Goal: Task Accomplishment & Management: Complete application form

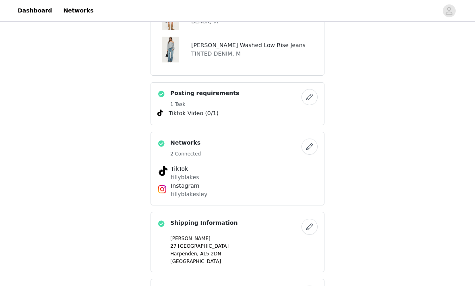
scroll to position [491, 0]
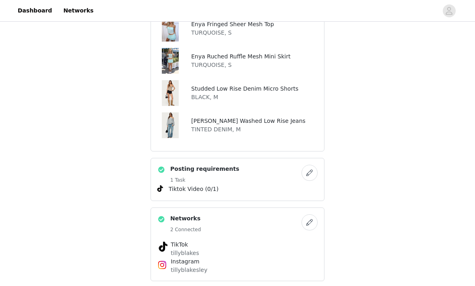
scroll to position [422, 0]
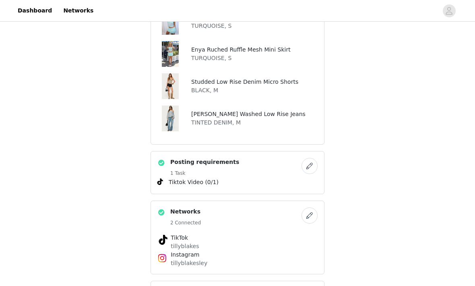
click at [314, 254] on div "Instagram tillyblakesley" at bounding box center [237, 259] width 160 height 17
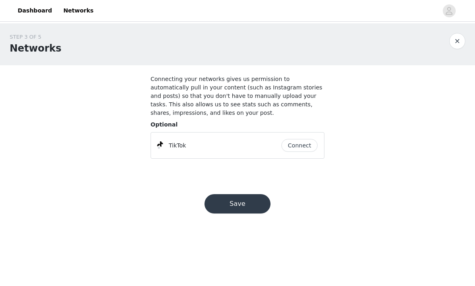
click at [453, 45] on button "button" at bounding box center [457, 41] width 16 height 16
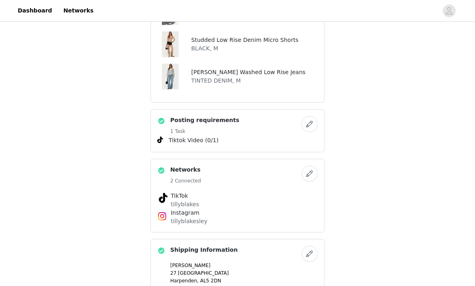
scroll to position [464, 0]
click at [163, 221] on img at bounding box center [162, 217] width 10 height 10
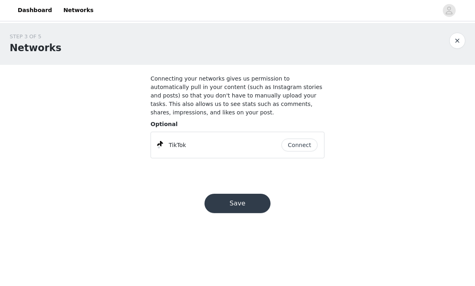
click at [255, 205] on button "Save" at bounding box center [237, 203] width 66 height 19
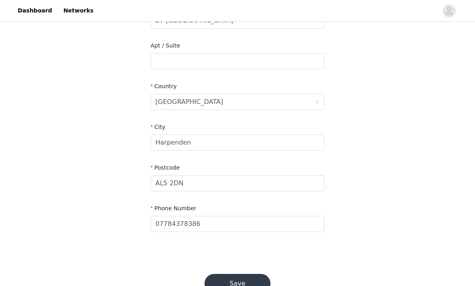
scroll to position [196, 0]
click at [247, 282] on button "Save" at bounding box center [237, 283] width 66 height 19
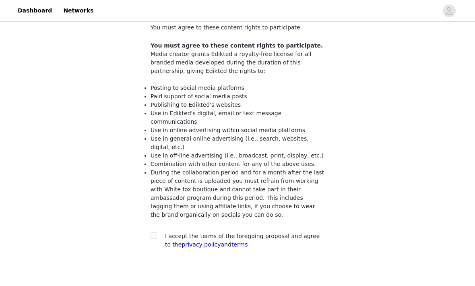
scroll to position [50, 0]
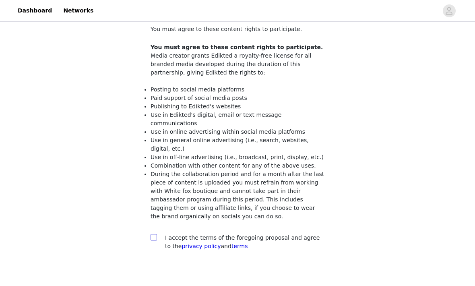
click at [153, 234] on input "checkbox" at bounding box center [153, 237] width 6 height 6
checkbox input "true"
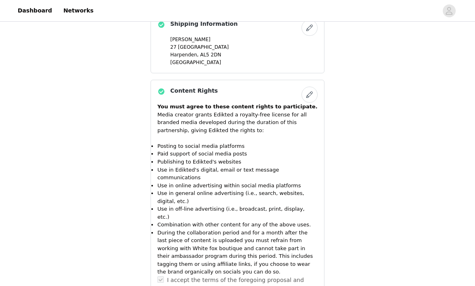
scroll to position [691, 0]
click at [164, 275] on div "I accept the terms of the foregoing proposal and agree to the Privacy Policy an…" at bounding box center [237, 283] width 160 height 17
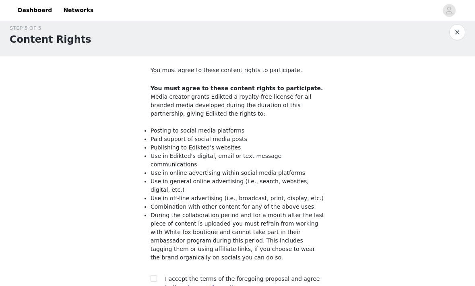
click at [458, 35] on button "button" at bounding box center [457, 33] width 16 height 16
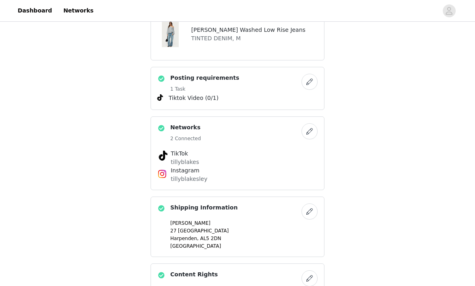
scroll to position [503, 0]
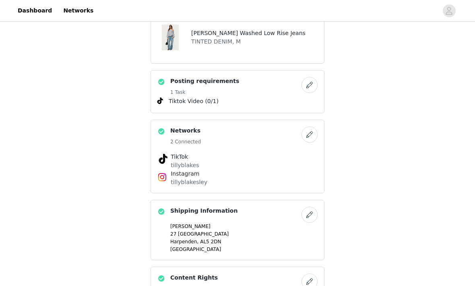
click at [170, 175] on div at bounding box center [163, 175] width 13 height 13
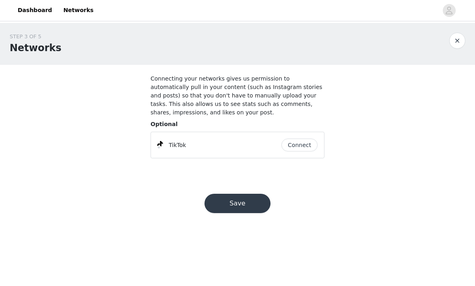
click at [461, 41] on button "button" at bounding box center [457, 41] width 16 height 16
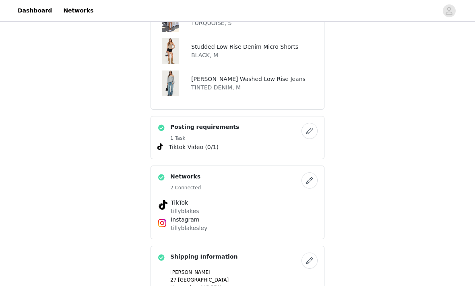
scroll to position [458, 0]
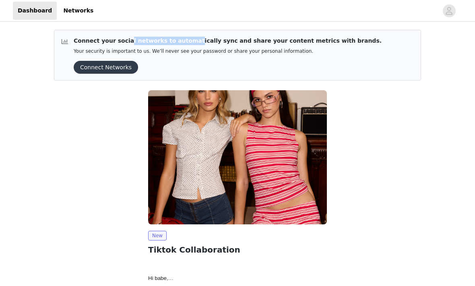
drag, startPoint x: 78, startPoint y: 37, endPoint x: 136, endPoint y: 36, distance: 57.2
click at [136, 36] on article "Connect your social networks to automatically sync and share your content metri…" at bounding box center [237, 55] width 367 height 51
click at [168, 42] on p "Connect your social networks to automatically sync and share your content metri…" at bounding box center [228, 41] width 308 height 8
click at [163, 63] on div "Connect Networks" at bounding box center [228, 67] width 308 height 13
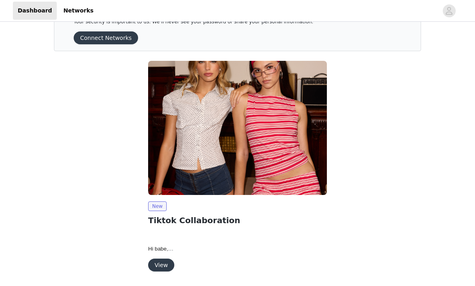
scroll to position [29, 0]
click at [158, 265] on button "View" at bounding box center [161, 265] width 26 height 13
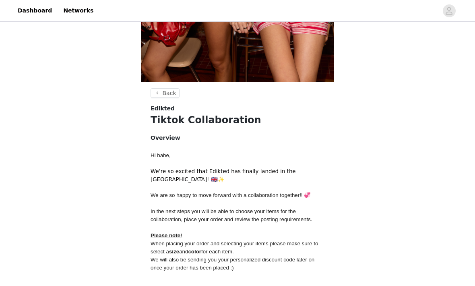
scroll to position [290, 0]
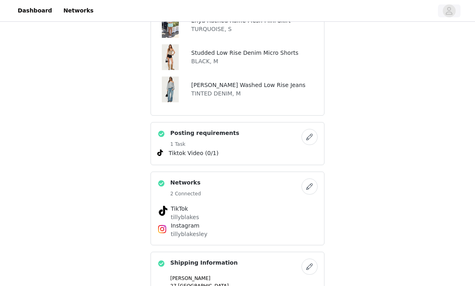
scroll to position [455, 0]
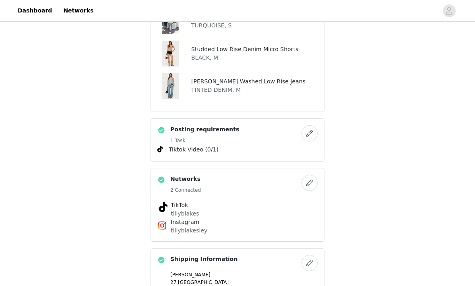
click at [305, 185] on button "button" at bounding box center [309, 183] width 16 height 16
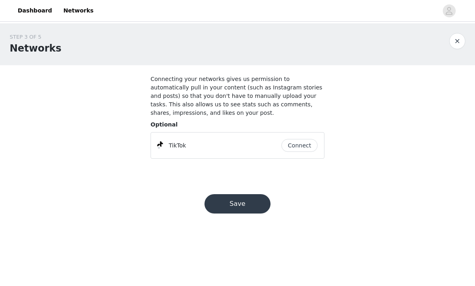
click at [459, 45] on button "button" at bounding box center [457, 41] width 16 height 16
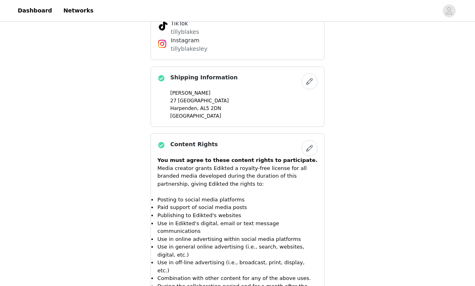
scroll to position [740, 0]
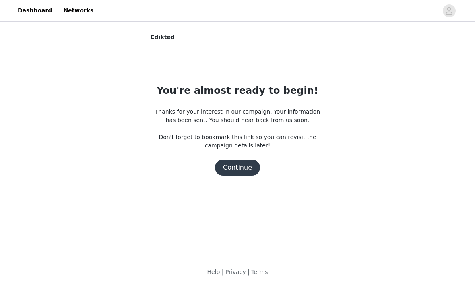
scroll to position [0, 0]
click at [235, 167] on button "Continue" at bounding box center [237, 167] width 45 height 16
